Goal: Information Seeking & Learning: Compare options

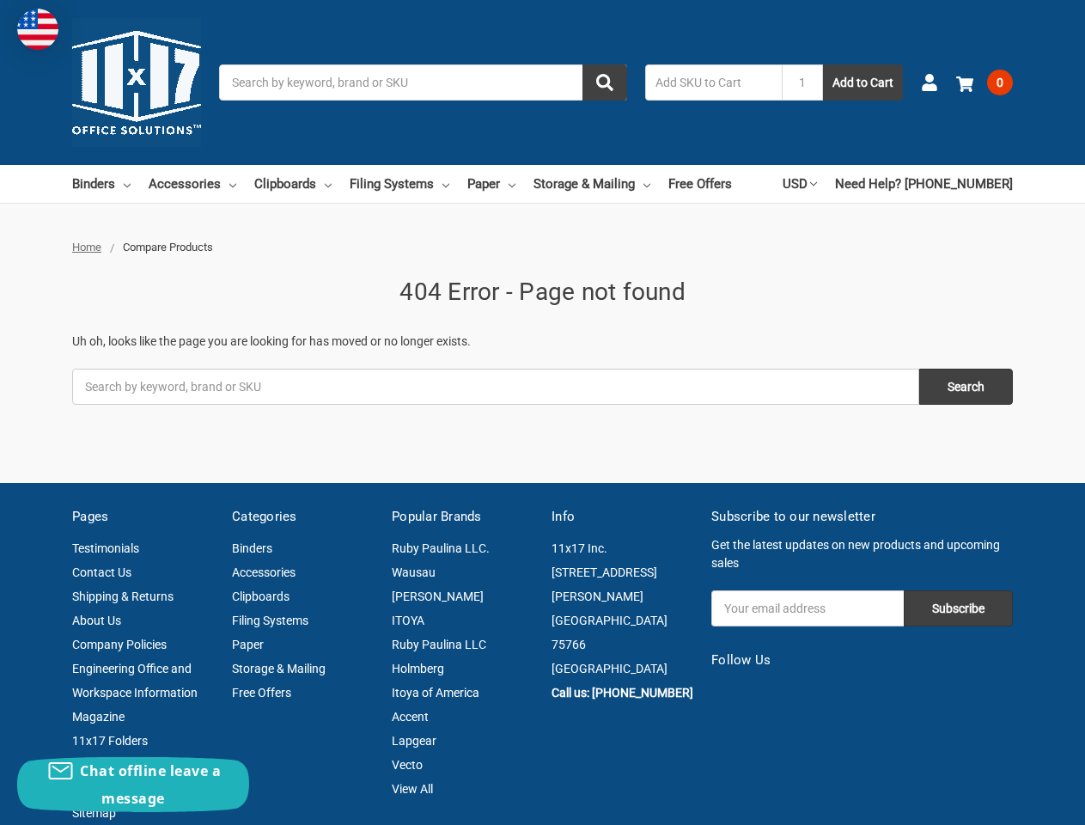
click at [542, 412] on fieldset "Search keyword: Search" at bounding box center [542, 399] width 941 height 60
click at [423, 82] on input "Search" at bounding box center [423, 82] width 408 height 36
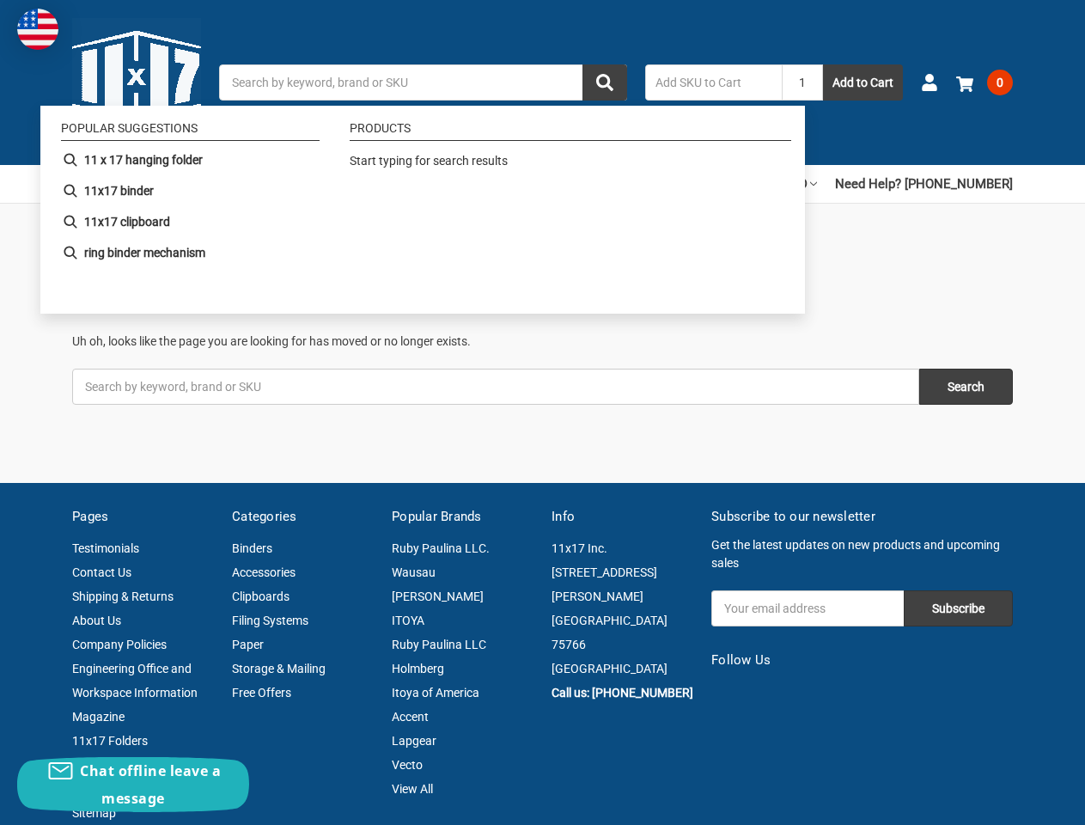
click at [803, 82] on input "1" at bounding box center [802, 82] width 41 height 36
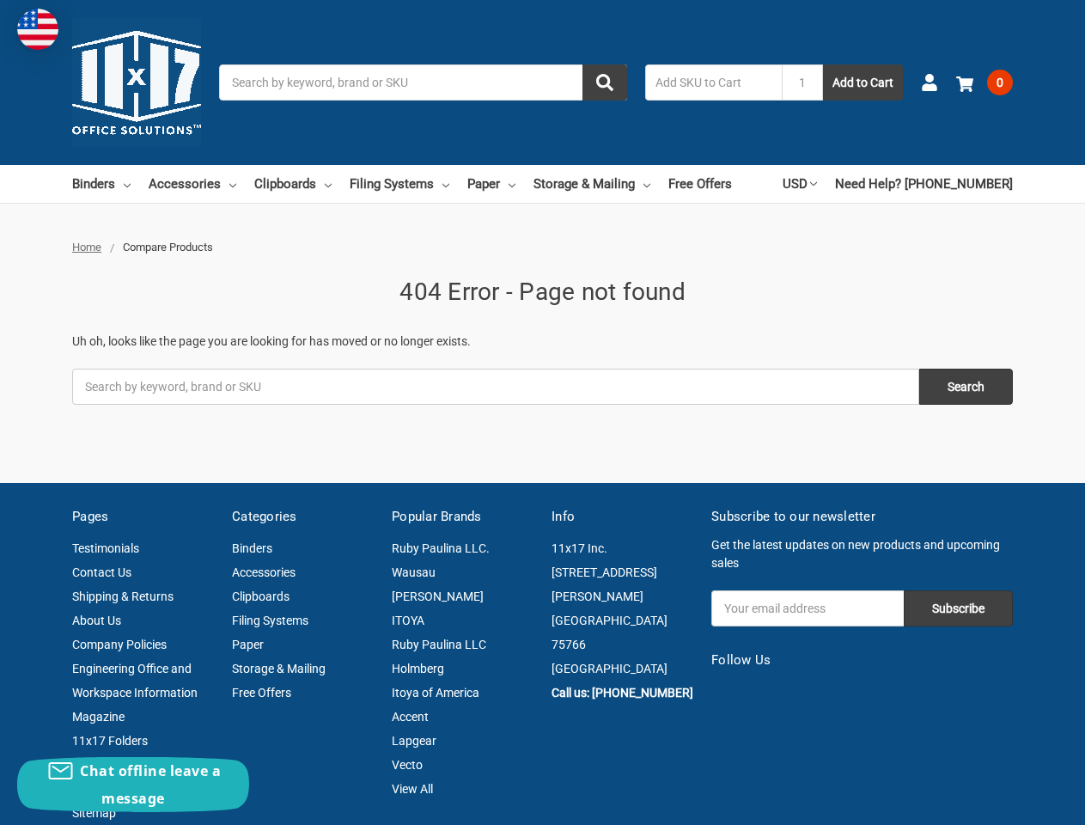
click at [817, 184] on link "USD" at bounding box center [800, 184] width 34 height 38
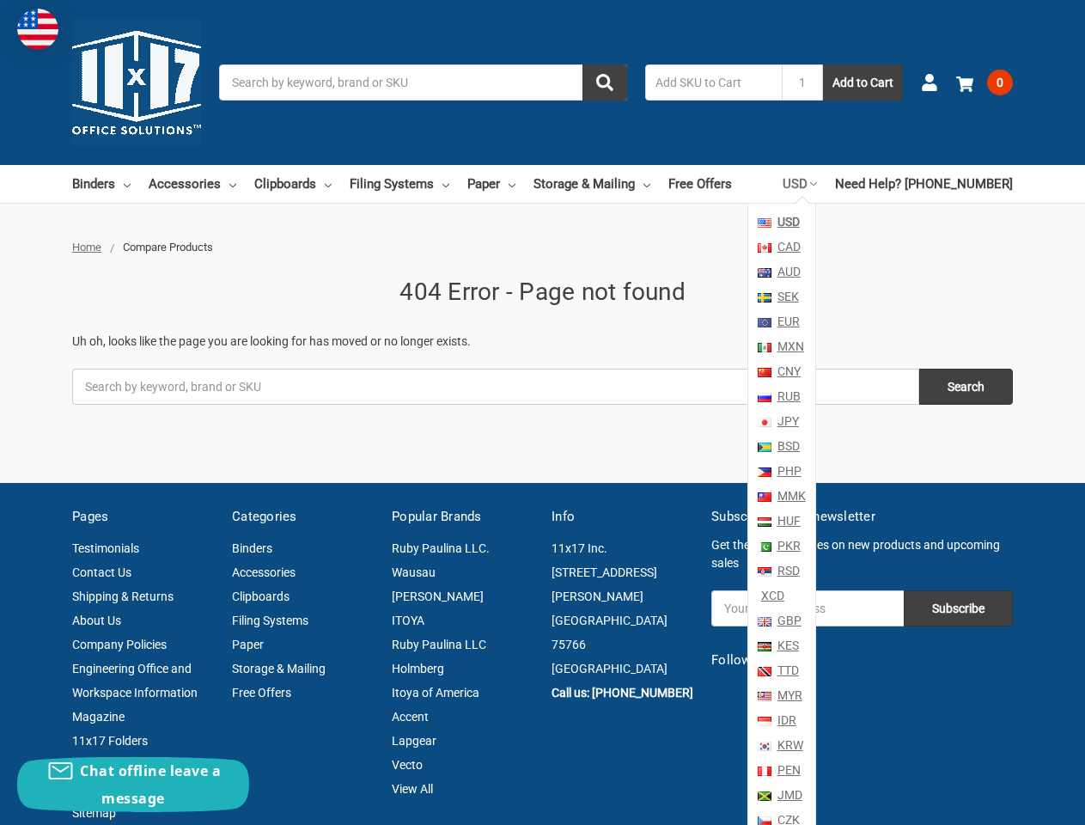
click at [496, 584] on li "[PERSON_NAME]" at bounding box center [463, 596] width 142 height 24
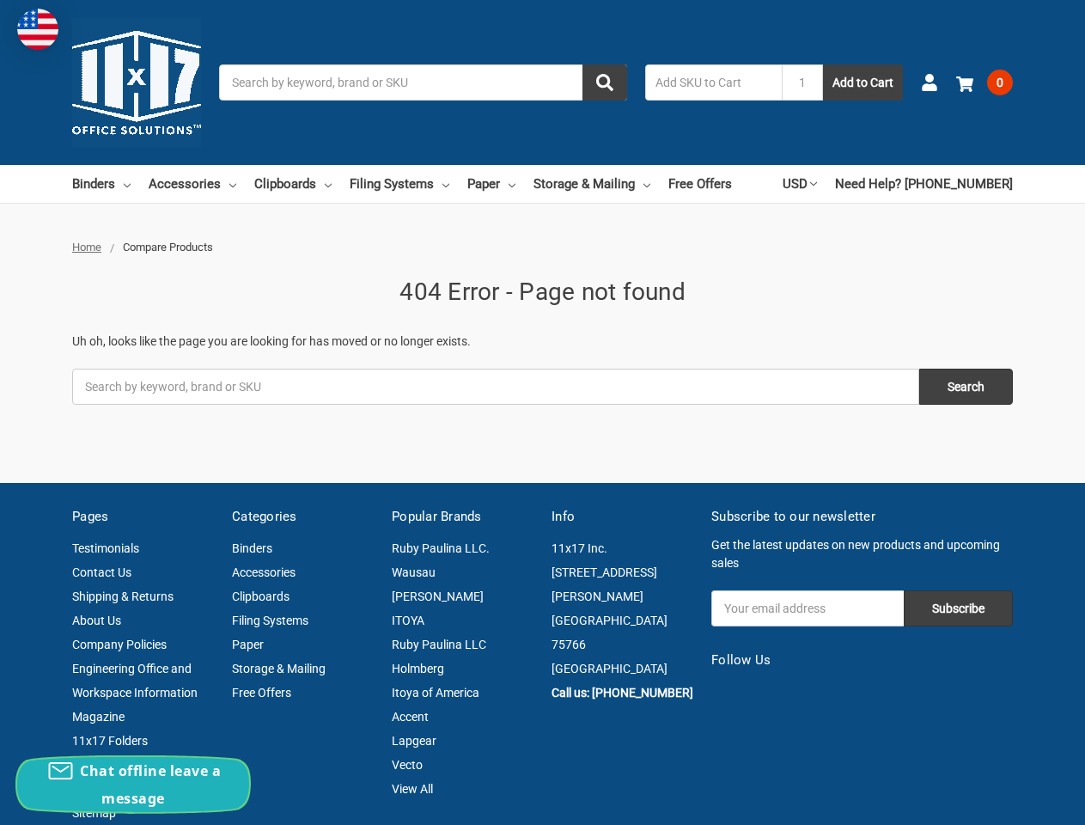
click at [133, 785] on div "Chat offline leave a message" at bounding box center [133, 784] width 232 height 55
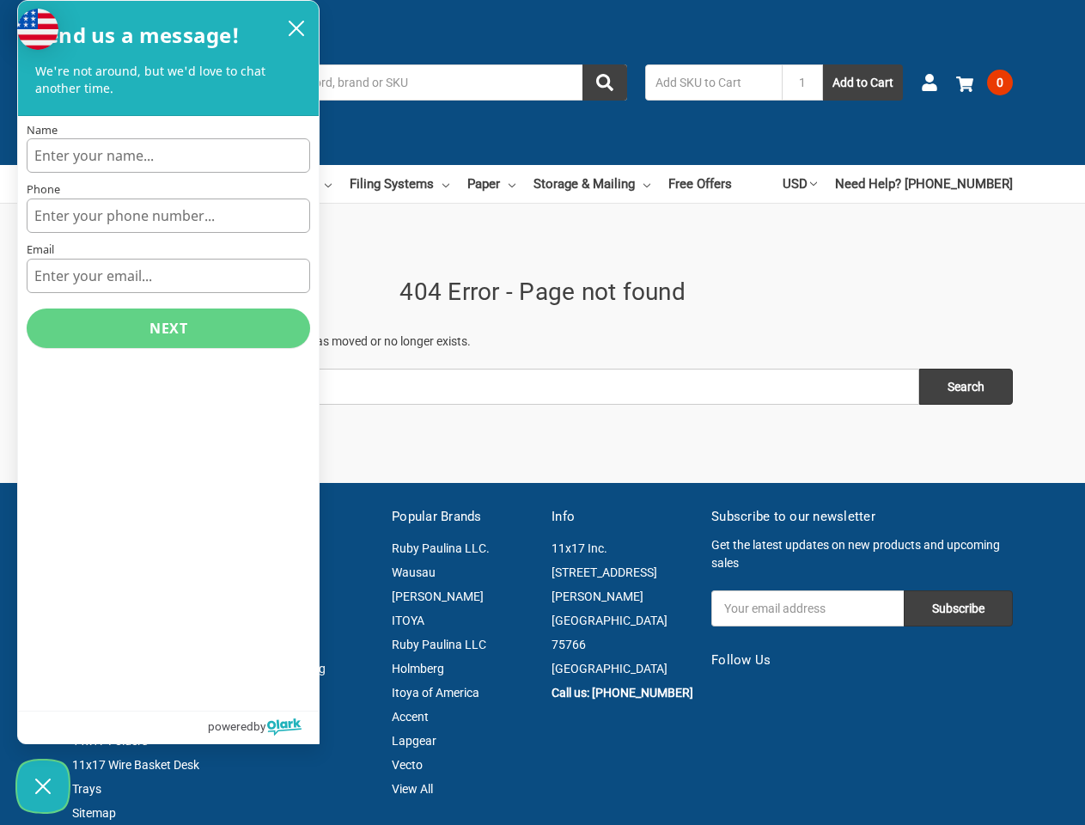
scroll to position [203, 0]
